Goal: Check status: Check status

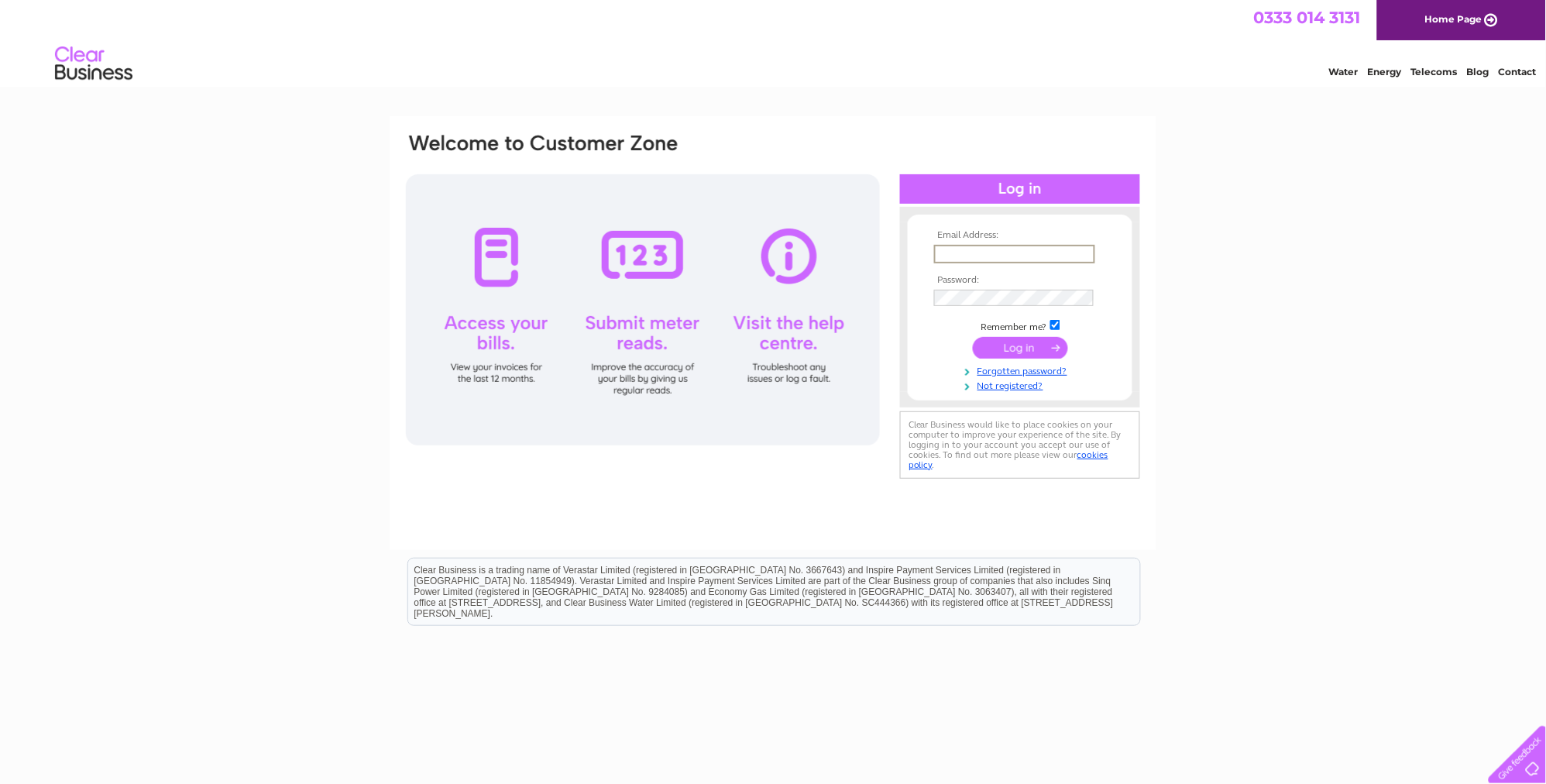
click at [970, 251] on input "text" at bounding box center [1014, 254] width 161 height 19
type input "[PERSON_NAME][EMAIL_ADDRESS][PERSON_NAME][DOMAIN_NAME]"
click at [1003, 347] on input "submit" at bounding box center [1020, 346] width 96 height 22
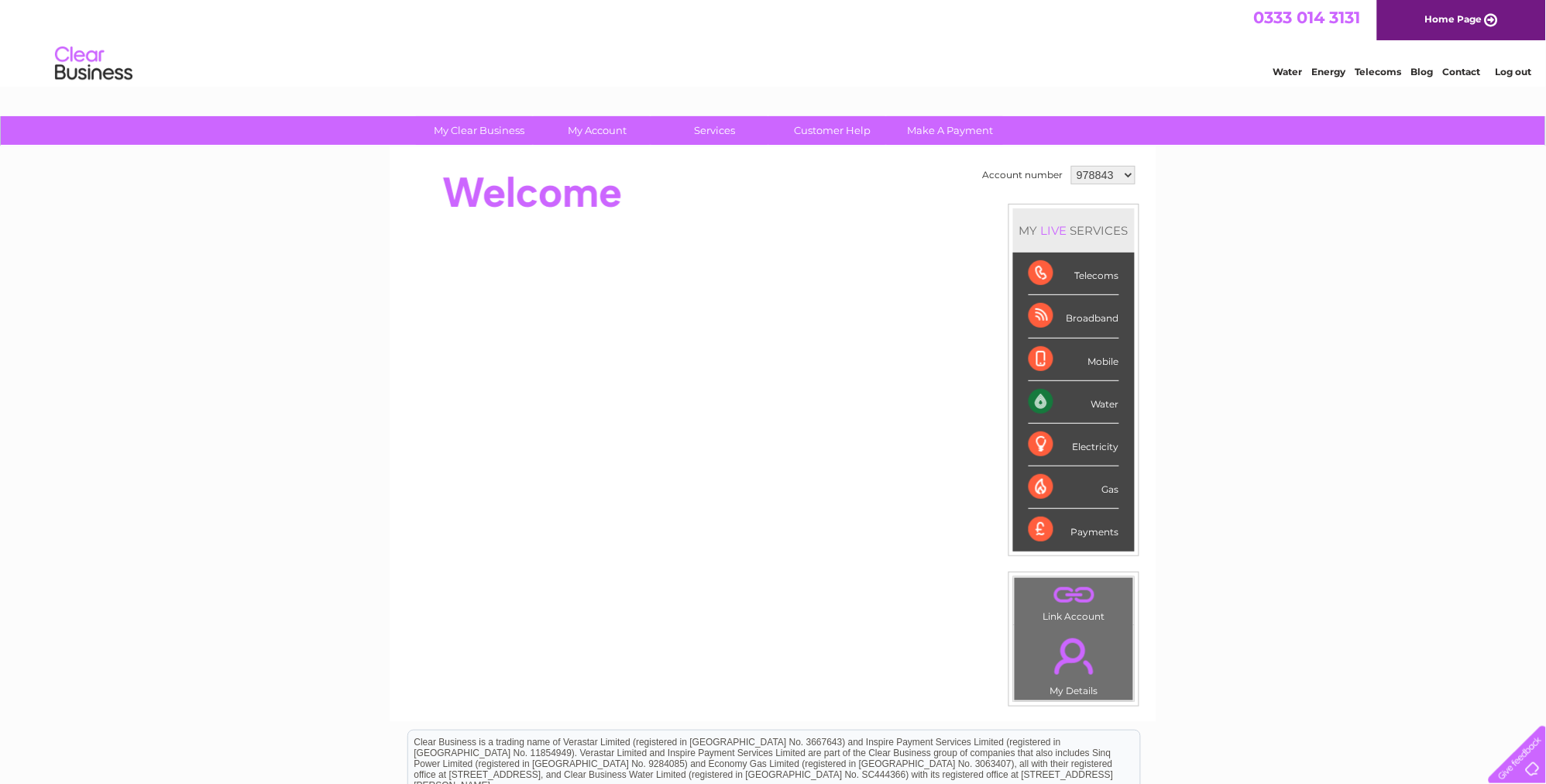
click at [1057, 396] on div "Water" at bounding box center [1074, 402] width 91 height 42
click at [1040, 400] on div "Water" at bounding box center [1074, 402] width 91 height 42
click at [1041, 400] on div "Water" at bounding box center [1074, 402] width 91 height 42
drag, startPoint x: 1041, startPoint y: 400, endPoint x: 1188, endPoint y: 407, distance: 147.2
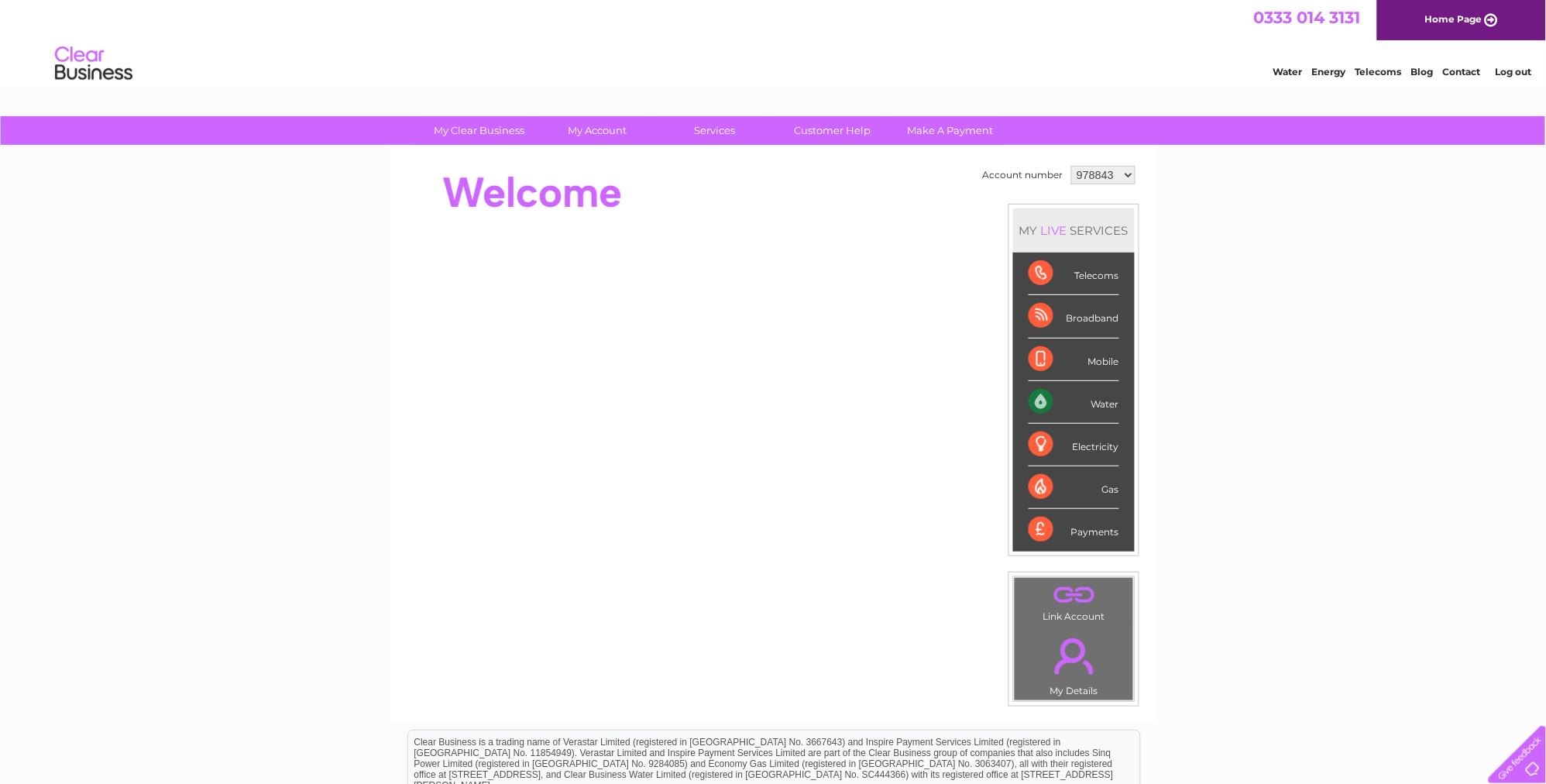
click at [1188, 407] on div "My Clear Business Login Details My Details My Preferences Link Account My Accou…" at bounding box center [773, 551] width 1546 height 870
click at [1123, 174] on select "978843 1114432" at bounding box center [1103, 175] width 64 height 19
click at [1034, 531] on div "Payments" at bounding box center [1074, 529] width 91 height 41
click at [1292, 73] on link "Water" at bounding box center [1288, 72] width 30 height 12
